Goal: Check status: Check status

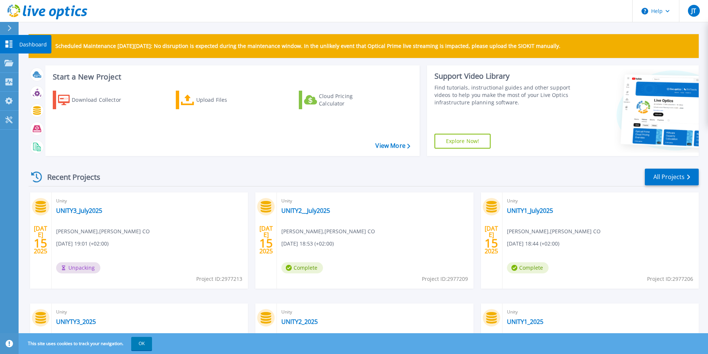
click at [13, 39] on link "Dashboard Dashboard" at bounding box center [9, 44] width 19 height 19
click at [82, 209] on link "UNITY3_July2025" at bounding box center [79, 210] width 46 height 7
click at [315, 209] on link "UNITY2__July2025" at bounding box center [305, 210] width 49 height 7
click at [542, 210] on link "UNITY1_July2025" at bounding box center [530, 210] width 46 height 7
